Goal: Transaction & Acquisition: Obtain resource

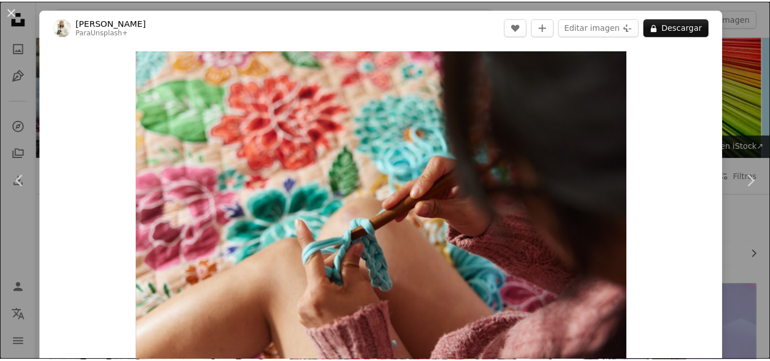
scroll to position [9011, 0]
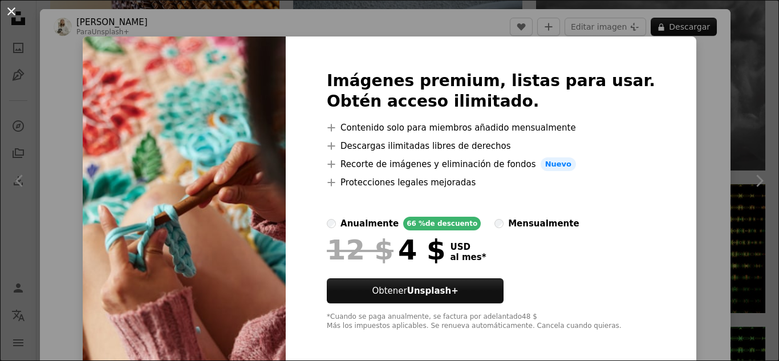
click at [12, 15] on button "An X shape" at bounding box center [12, 12] width 14 height 14
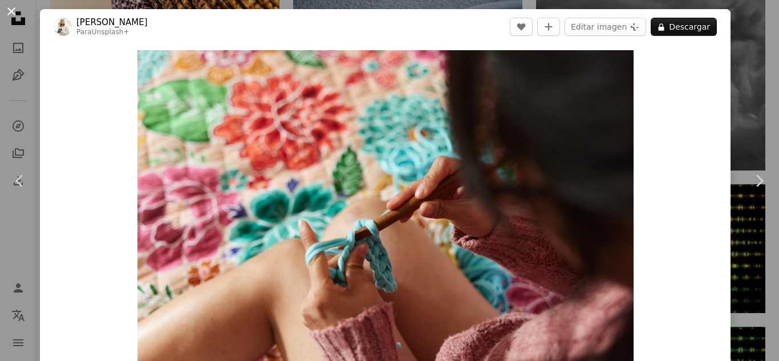
click at [10, 14] on button "An X shape" at bounding box center [12, 12] width 14 height 14
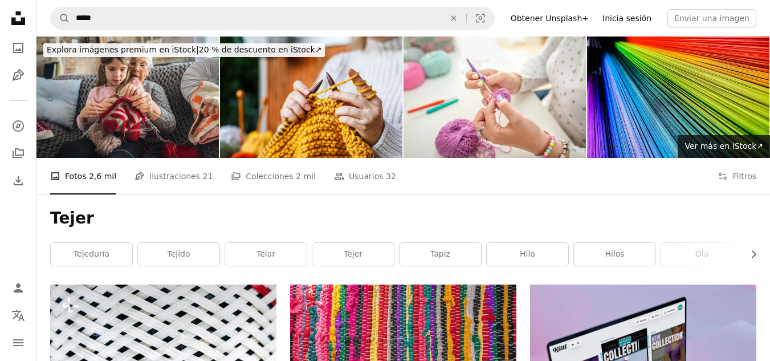
click at [637, 11] on link "Inicia sesión" at bounding box center [627, 18] width 63 height 18
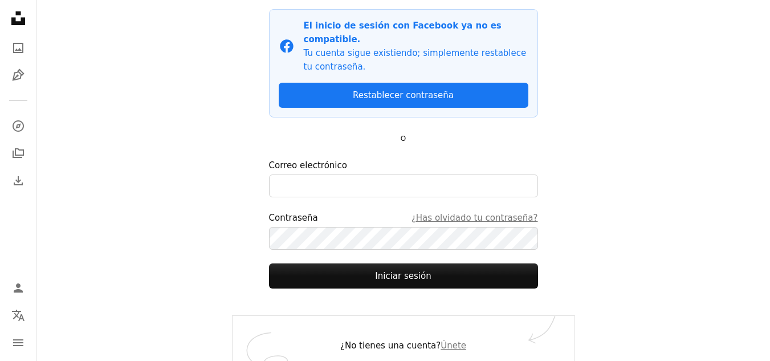
scroll to position [115, 0]
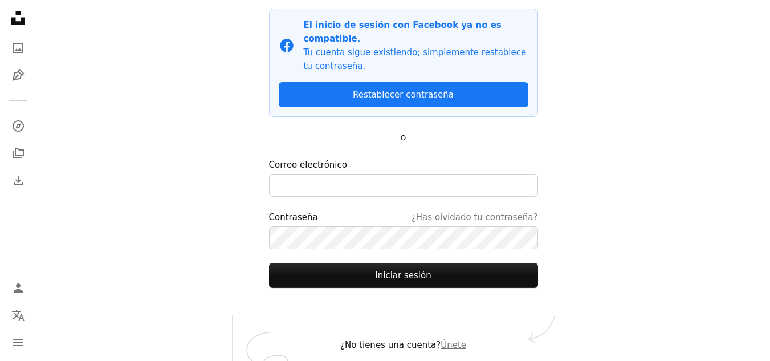
click at [412, 332] on div "¿No tienes una cuenta? Únete" at bounding box center [404, 344] width 342 height 59
click at [446, 340] on link "Únete" at bounding box center [454, 345] width 26 height 10
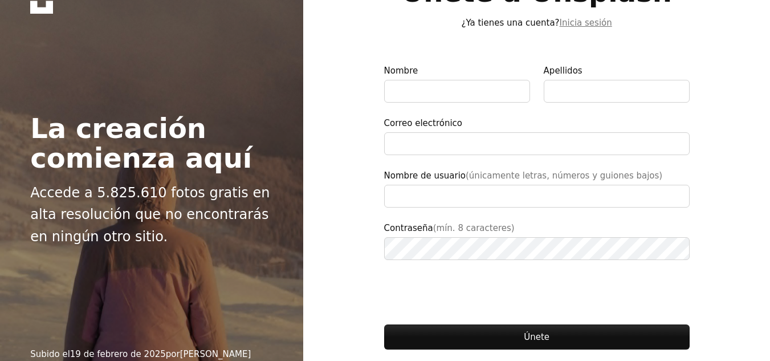
scroll to position [64, 0]
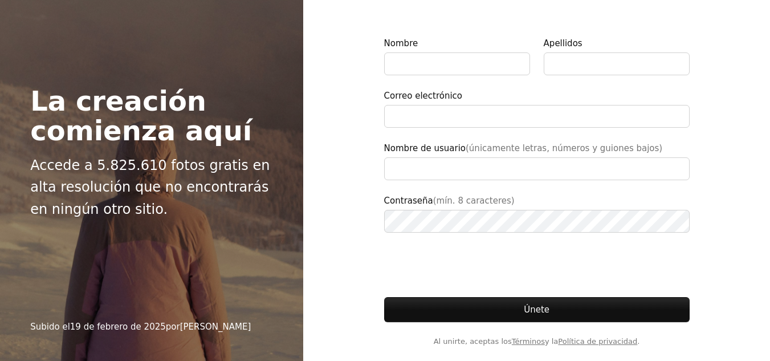
type input "**********"
